Goal: Task Accomplishment & Management: Manage account settings

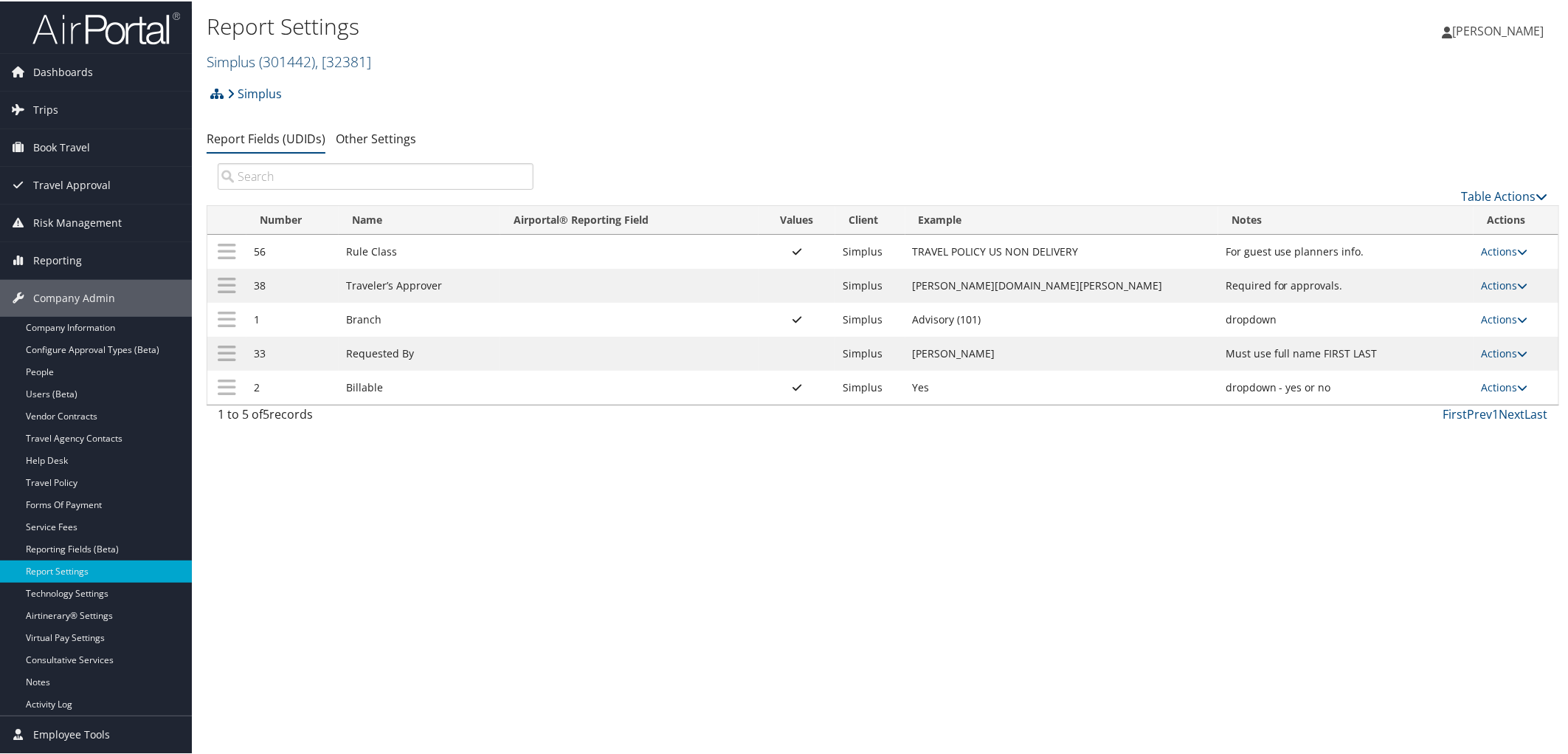
click at [238, 63] on link "Simplus ( 301442 ) , [ 32381 ]" at bounding box center [289, 60] width 164 height 20
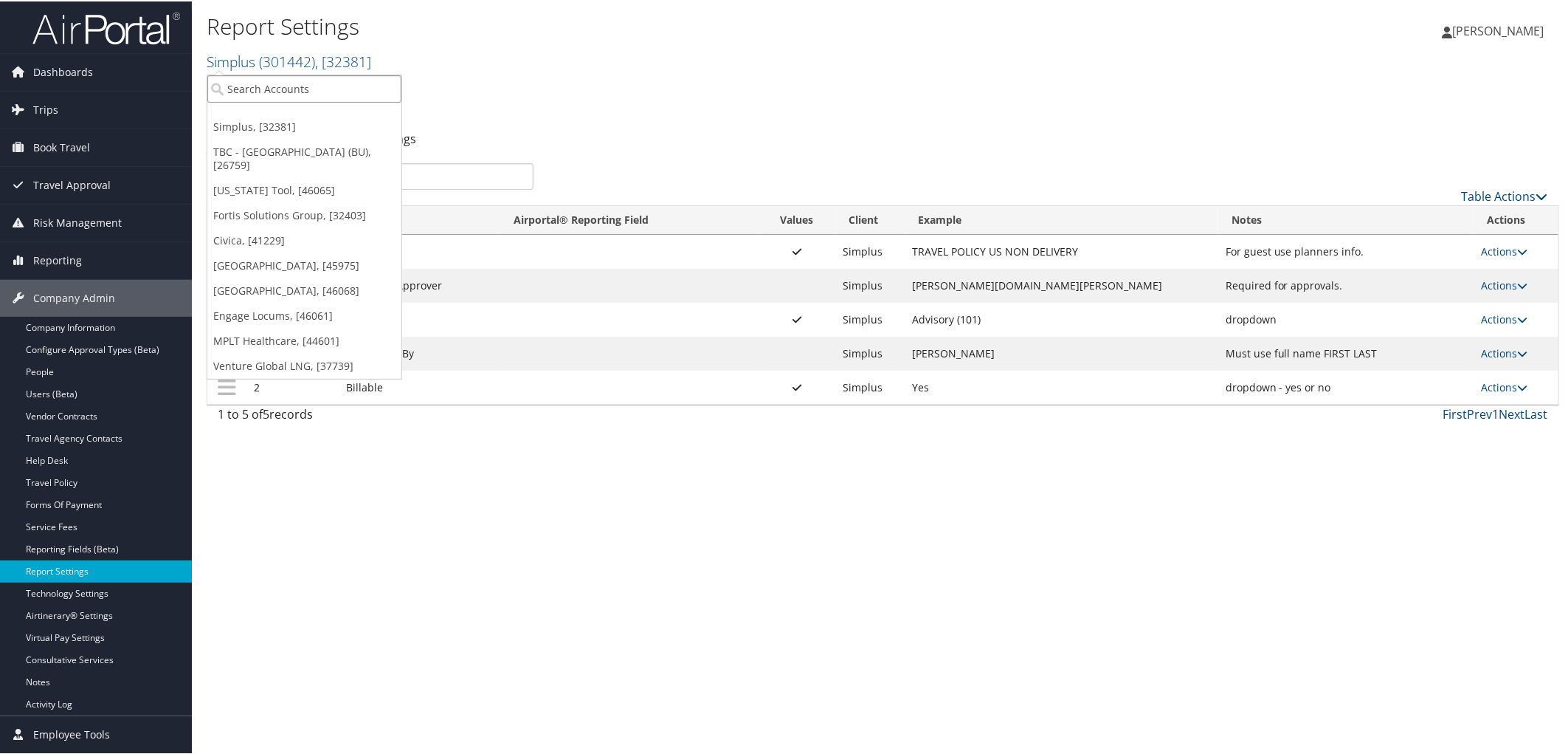
click at [258, 87] on input "search" at bounding box center [304, 87] width 194 height 28
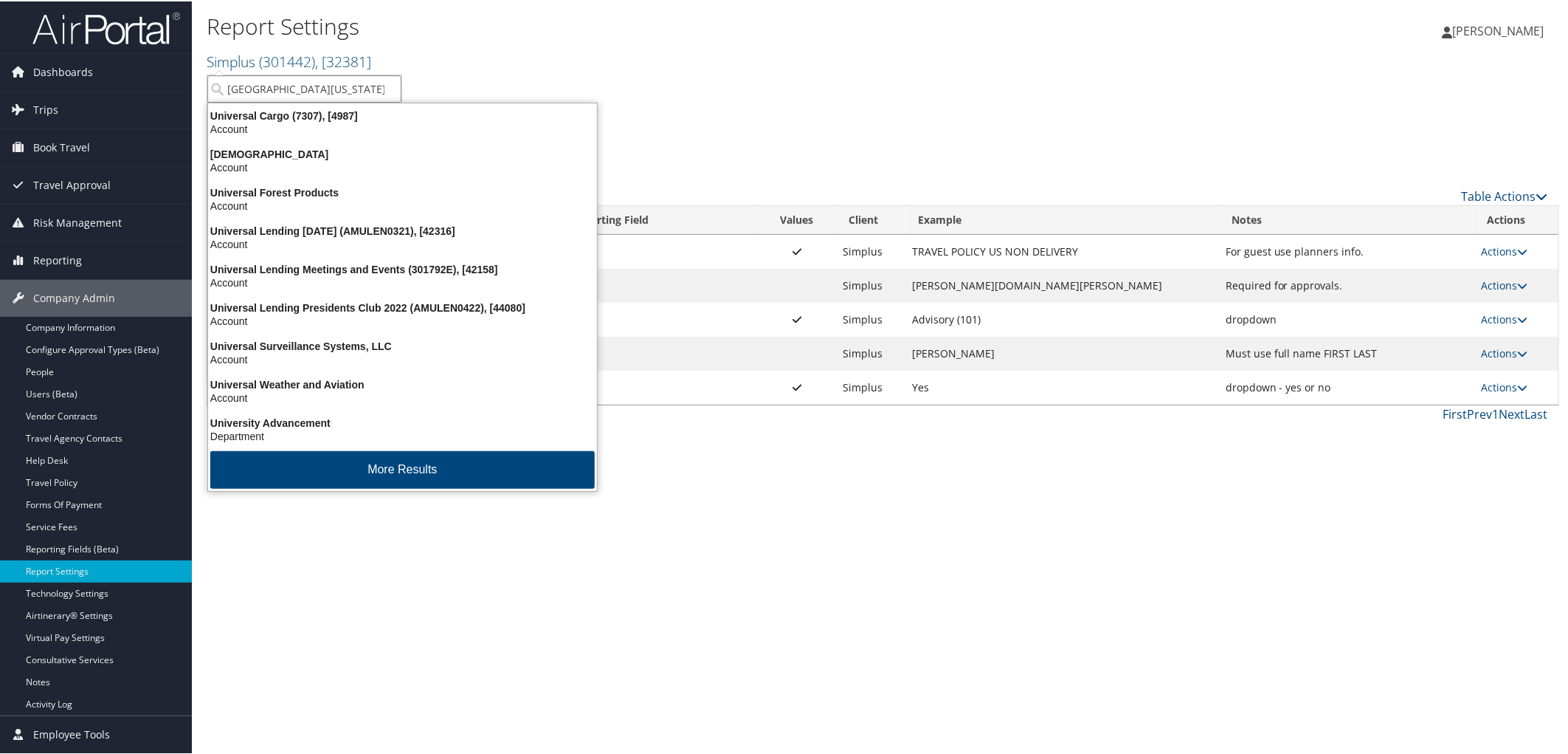
type input "university of utah"
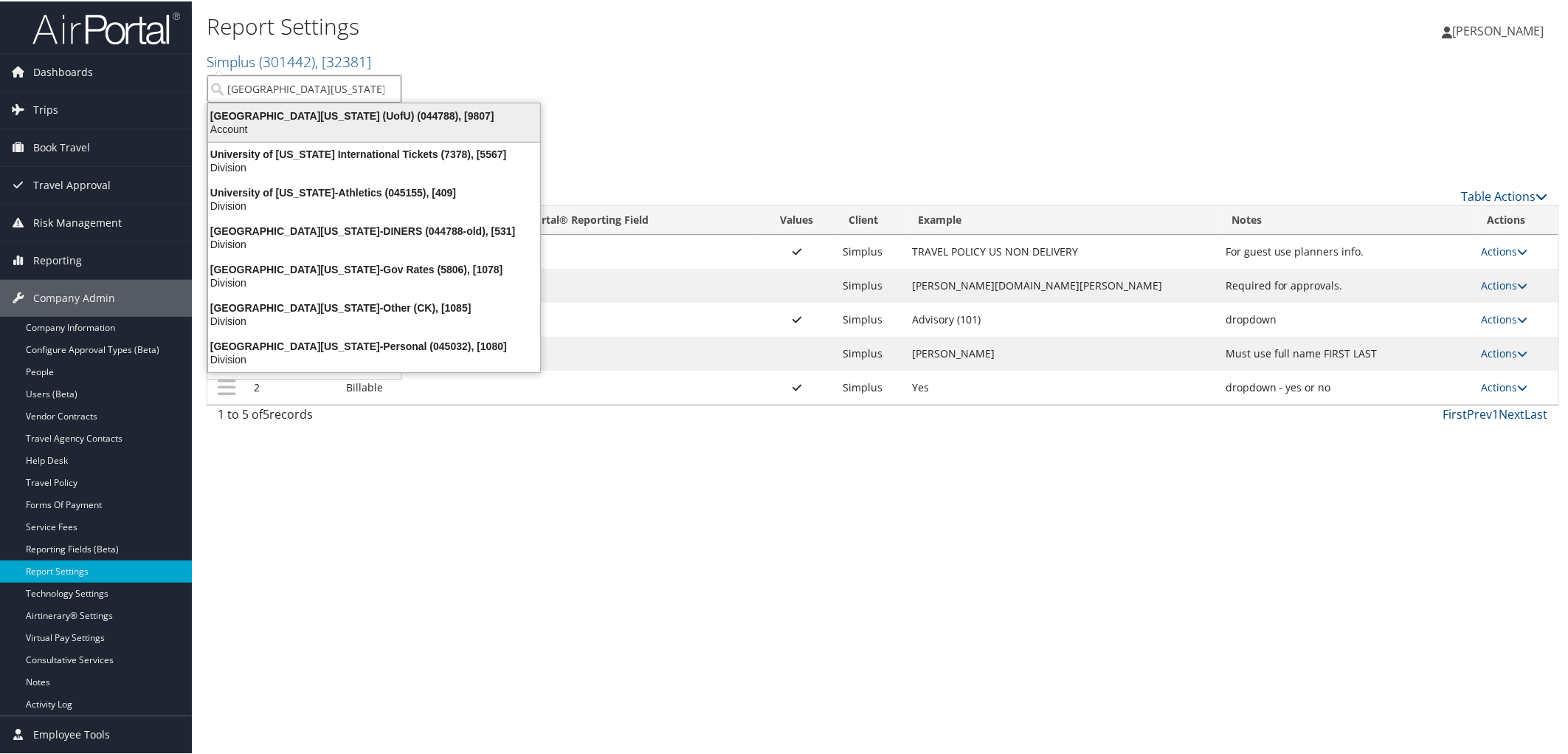
click at [337, 112] on div "University Of Utah (UofU) (044788), [9807]" at bounding box center [374, 114] width 350 height 13
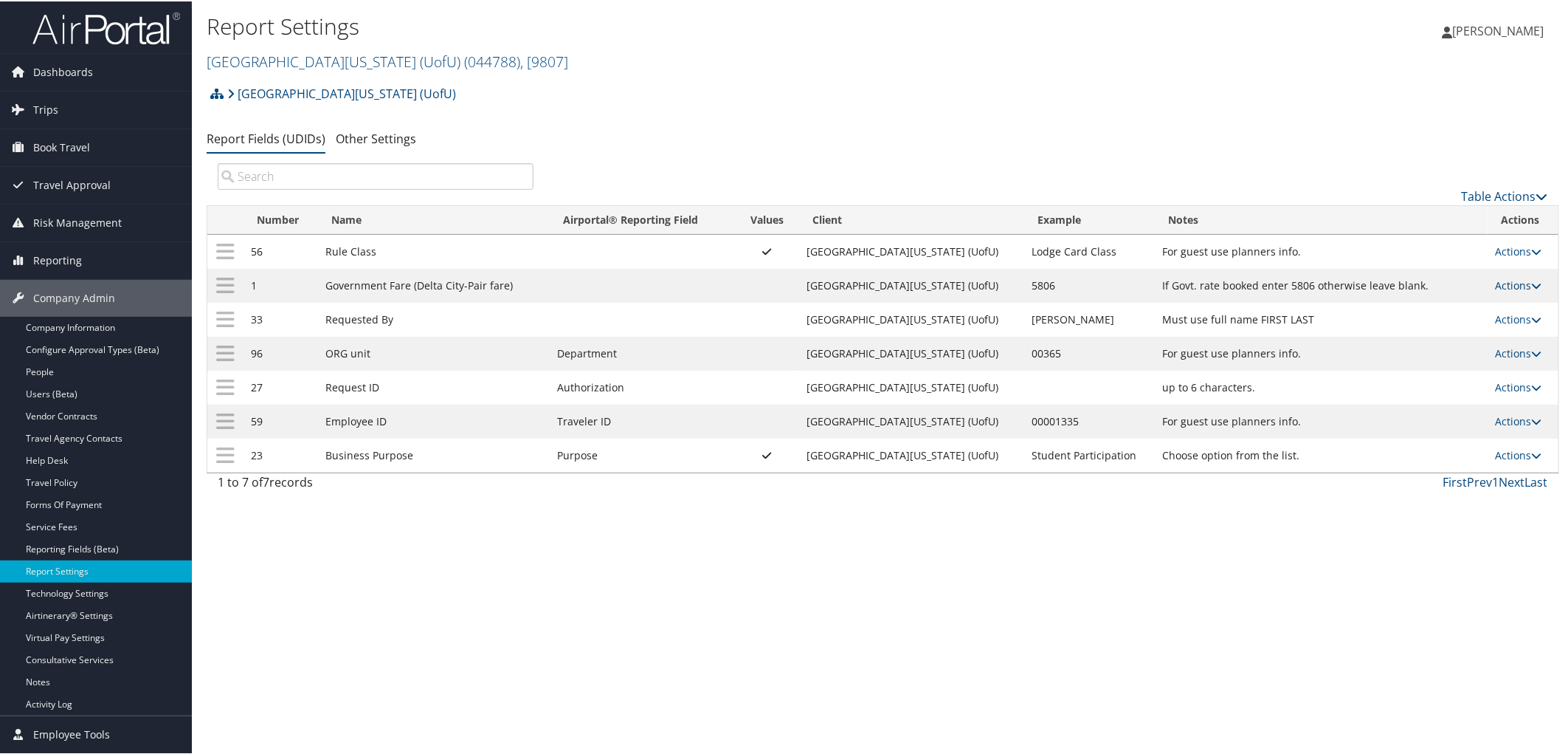
click at [1505, 289] on link "Actions" at bounding box center [1518, 284] width 47 height 14
click at [1460, 311] on link "Update Report Field Values" at bounding box center [1450, 308] width 159 height 25
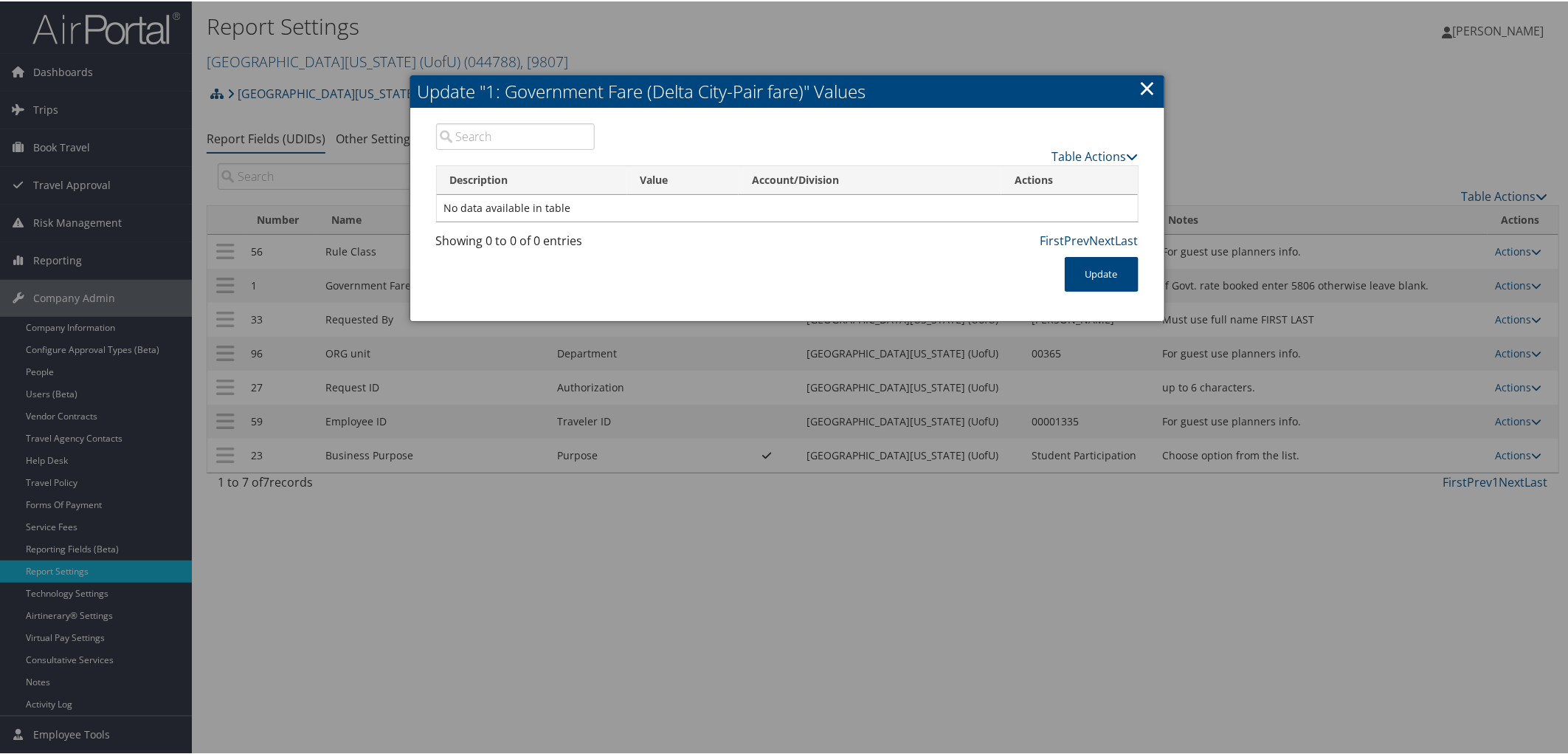
click at [1139, 94] on link "×" at bounding box center [1147, 86] width 17 height 29
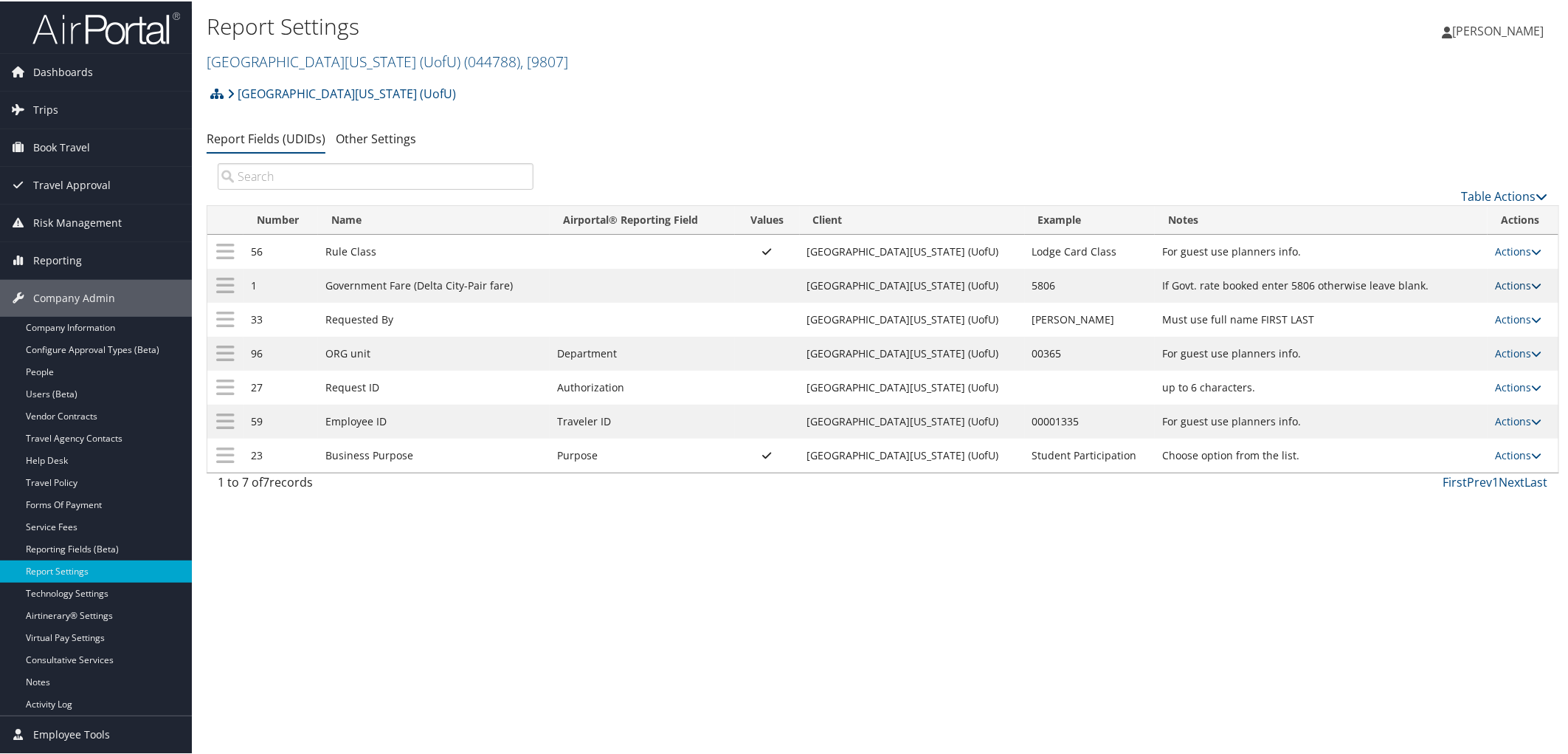
click at [1495, 290] on link "Actions" at bounding box center [1518, 284] width 47 height 14
click at [1433, 349] on link "Edit" at bounding box center [1450, 358] width 159 height 25
select select "2"
select select "both"
select select "trip"
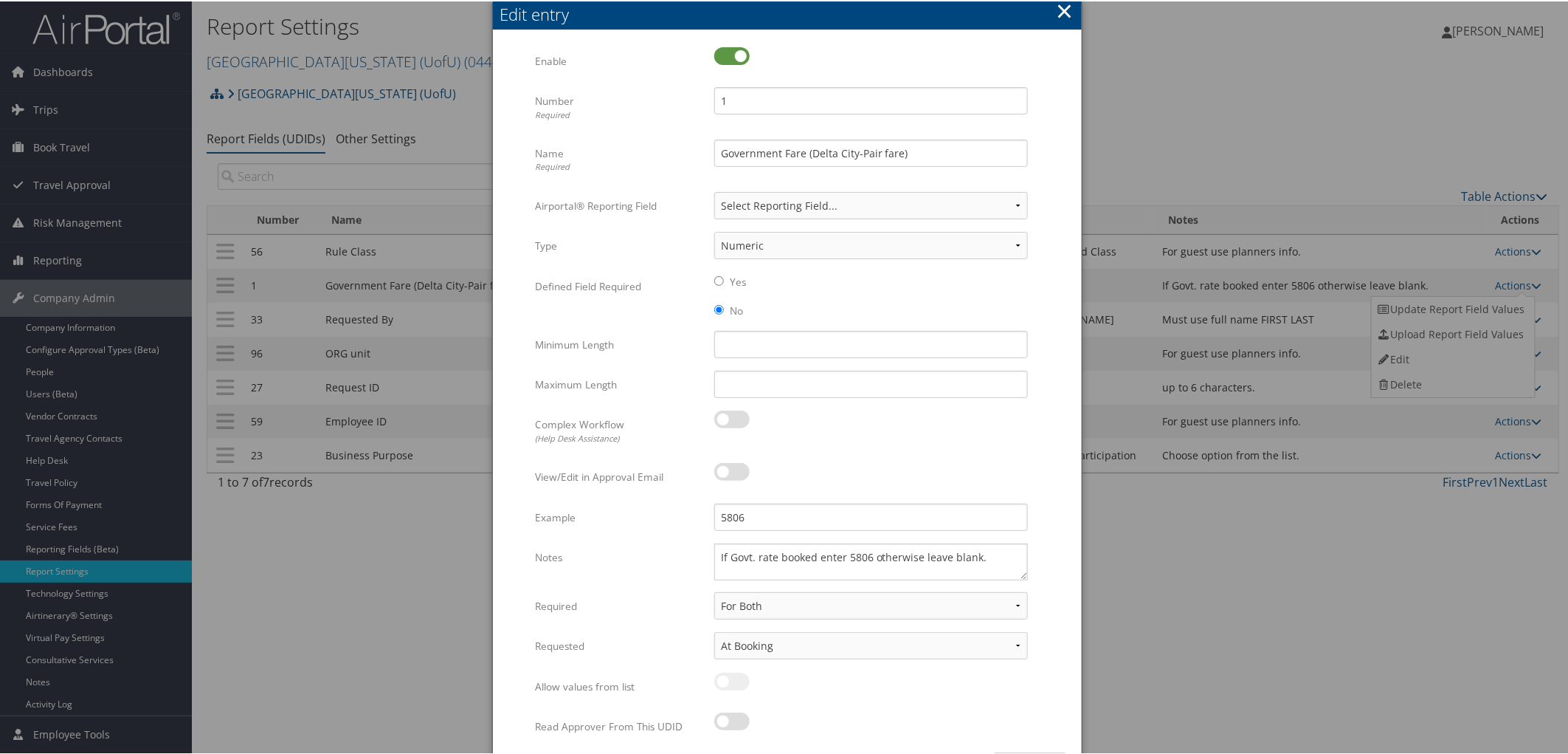
click at [1063, 13] on button "×" at bounding box center [1064, 9] width 17 height 29
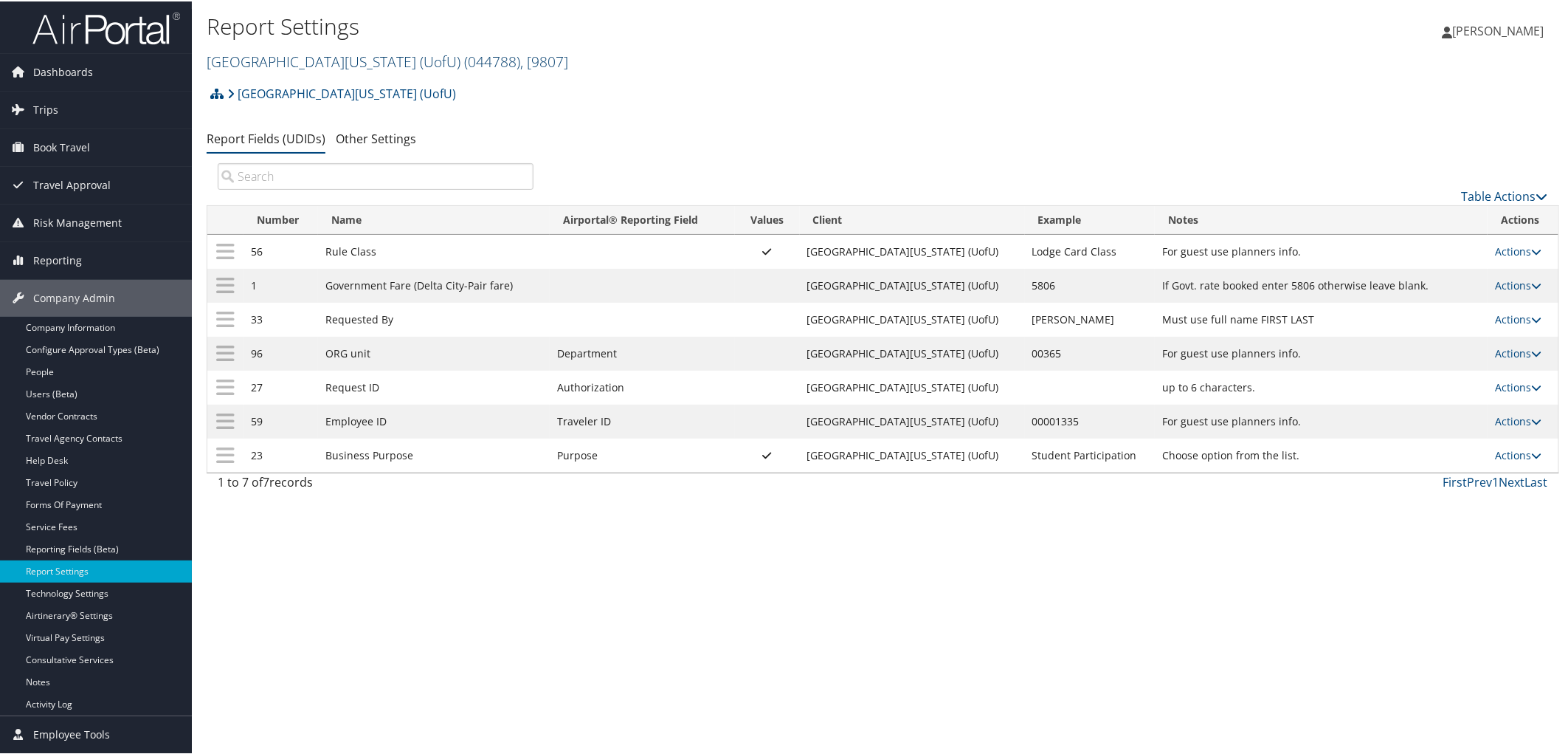
click at [223, 60] on link "[GEOGRAPHIC_DATA][US_STATE] (UofU) ( 044788 ) , [ 9807 ]" at bounding box center [387, 60] width 361 height 20
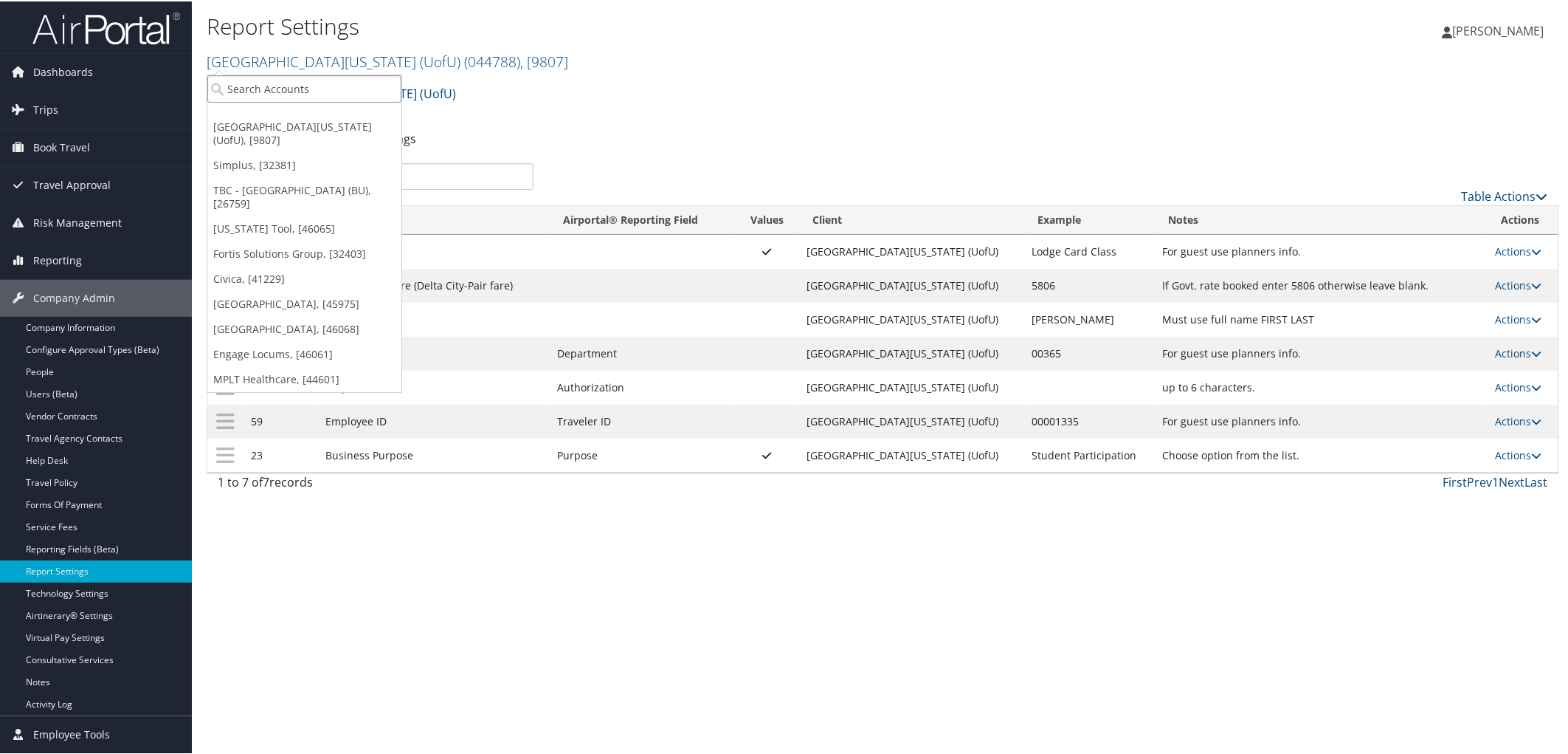
click at [238, 91] on input "search" at bounding box center [304, 87] width 194 height 28
type input "xyn"
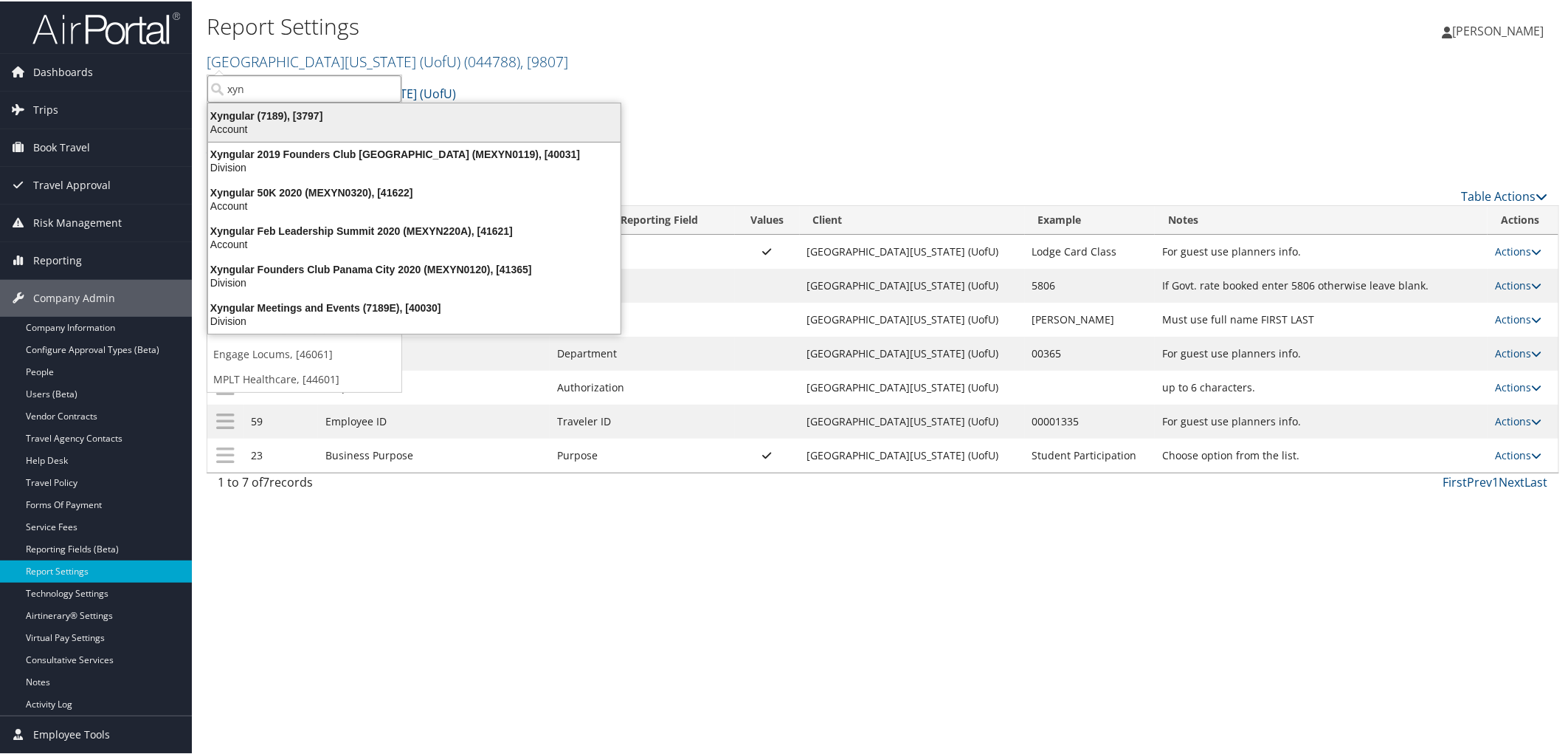
click at [252, 106] on div "Xyngular (7189), [3797] Account" at bounding box center [414, 121] width 408 height 34
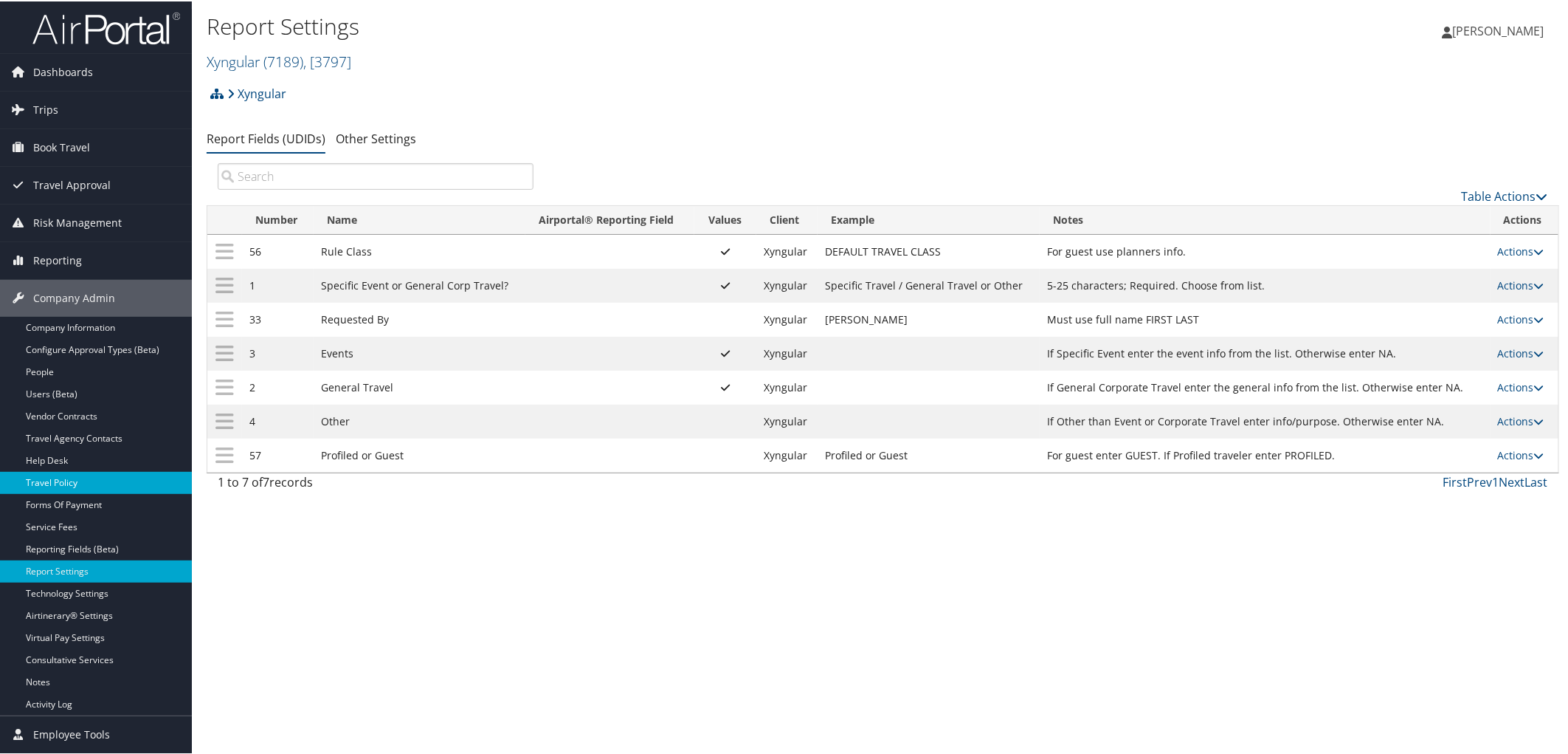
click at [98, 477] on link "Travel Policy" at bounding box center [96, 481] width 192 height 23
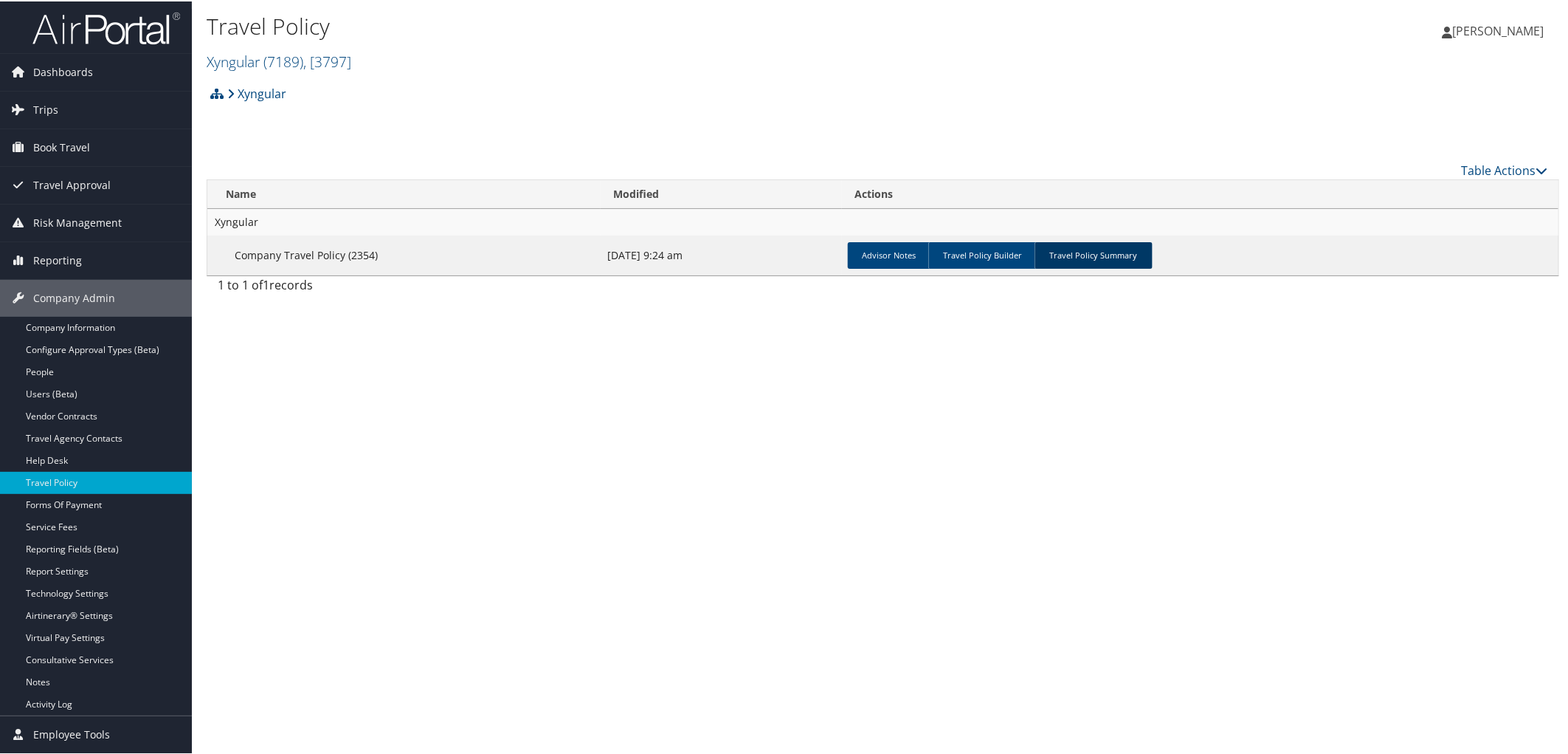
click at [1056, 251] on link "Travel Policy Summary" at bounding box center [1092, 254] width 118 height 27
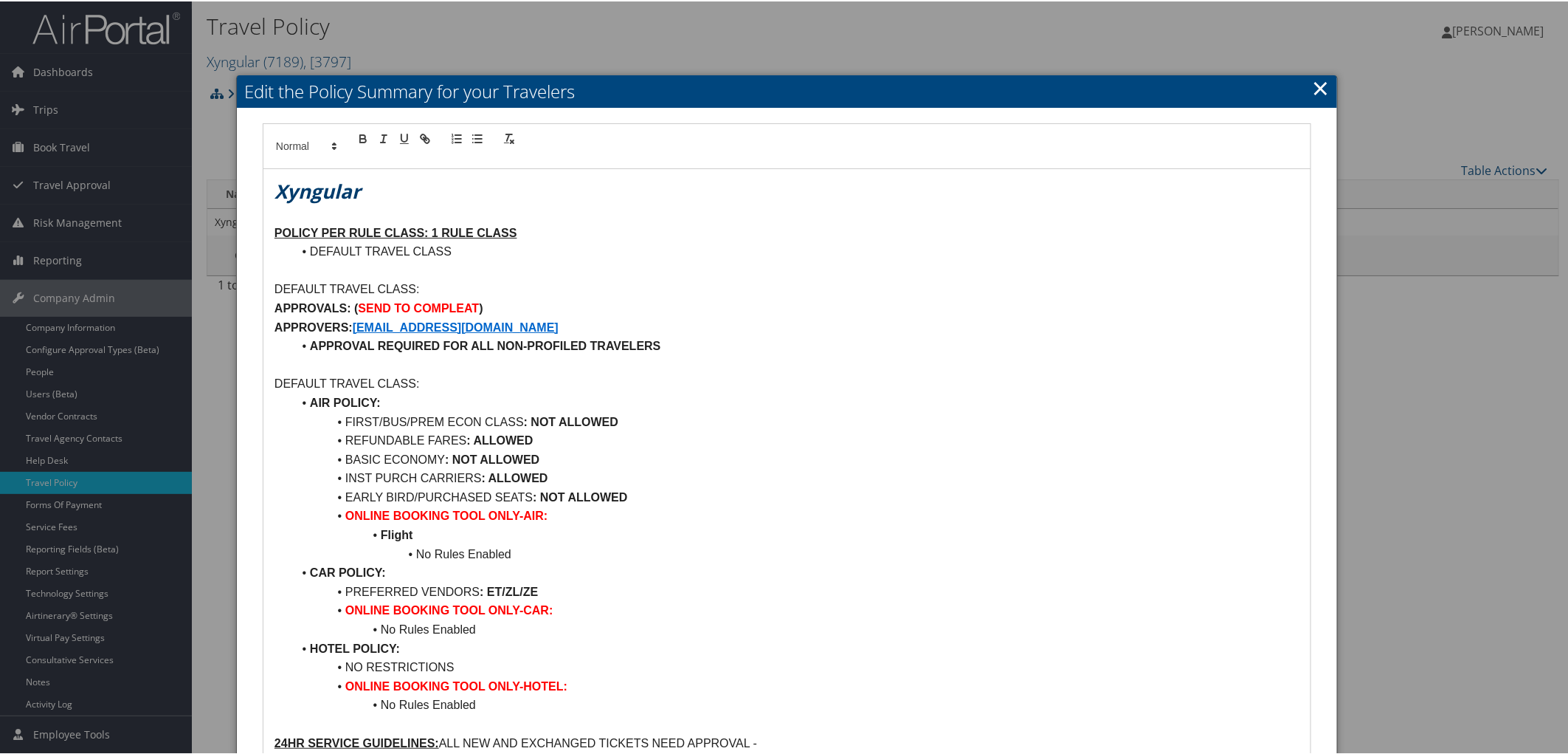
click at [1318, 92] on link "×" at bounding box center [1320, 86] width 17 height 29
